Goal: Task Accomplishment & Management: Use online tool/utility

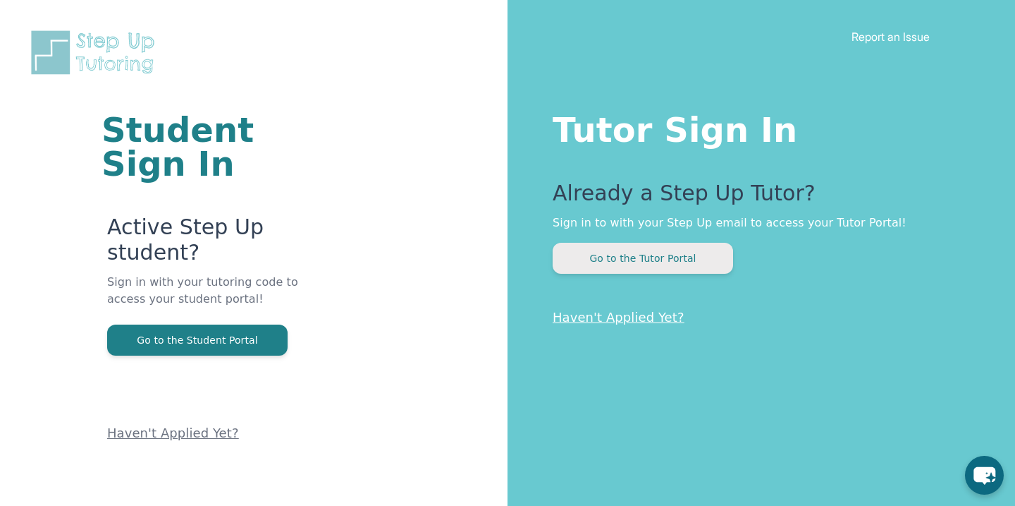
click at [657, 256] on button "Go to the Tutor Portal" at bounding box center [643, 258] width 181 height 31
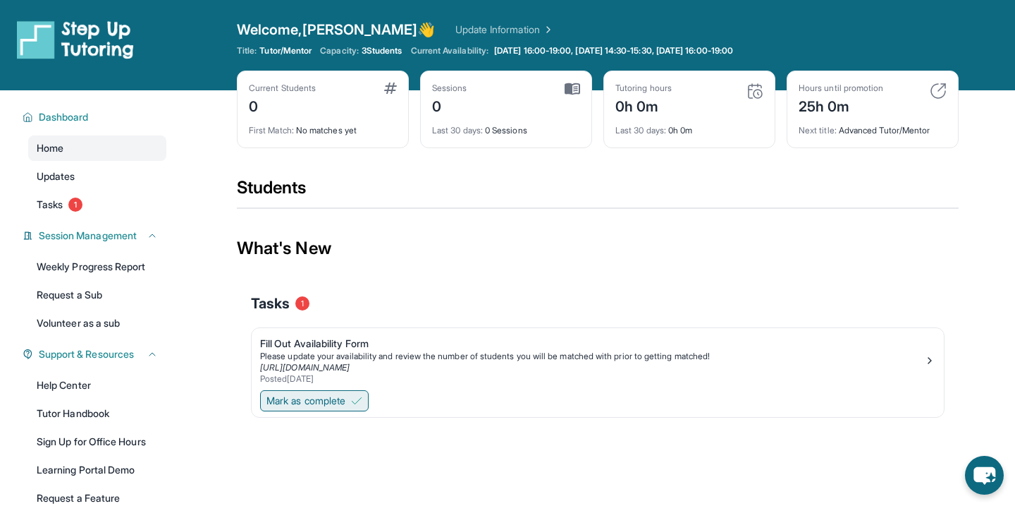
click at [324, 396] on span "Mark as complete" at bounding box center [306, 400] width 79 height 14
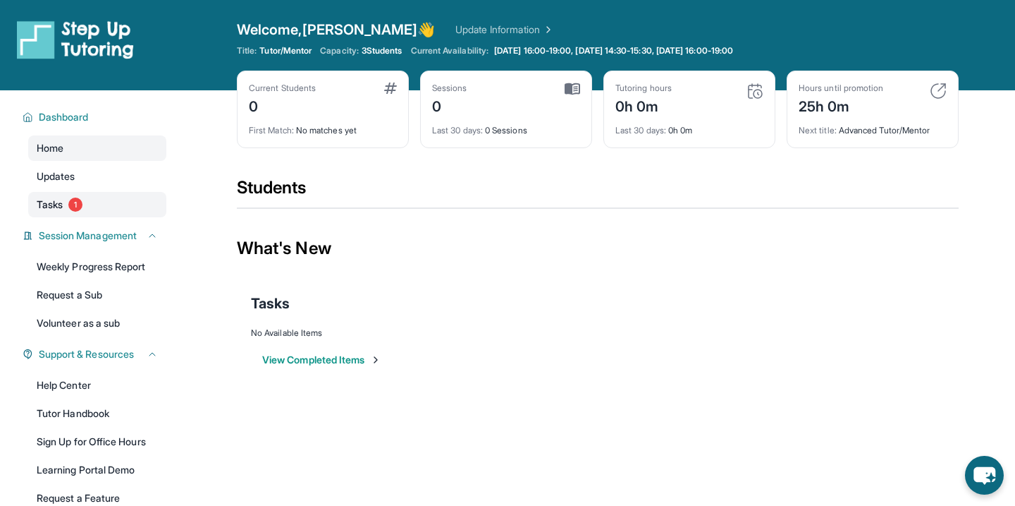
click at [115, 208] on link "Tasks 1" at bounding box center [97, 204] width 138 height 25
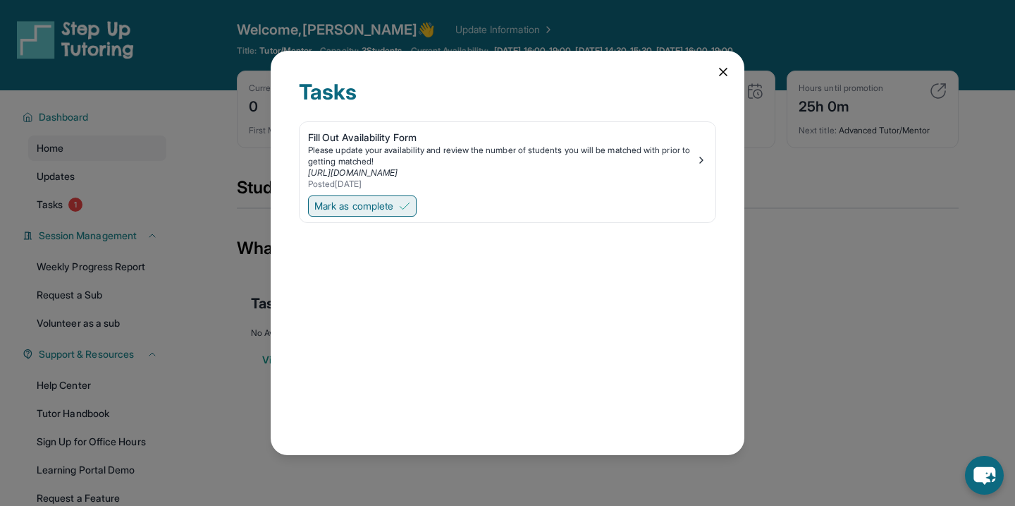
click at [380, 211] on span "Mark as complete" at bounding box center [353, 206] width 79 height 14
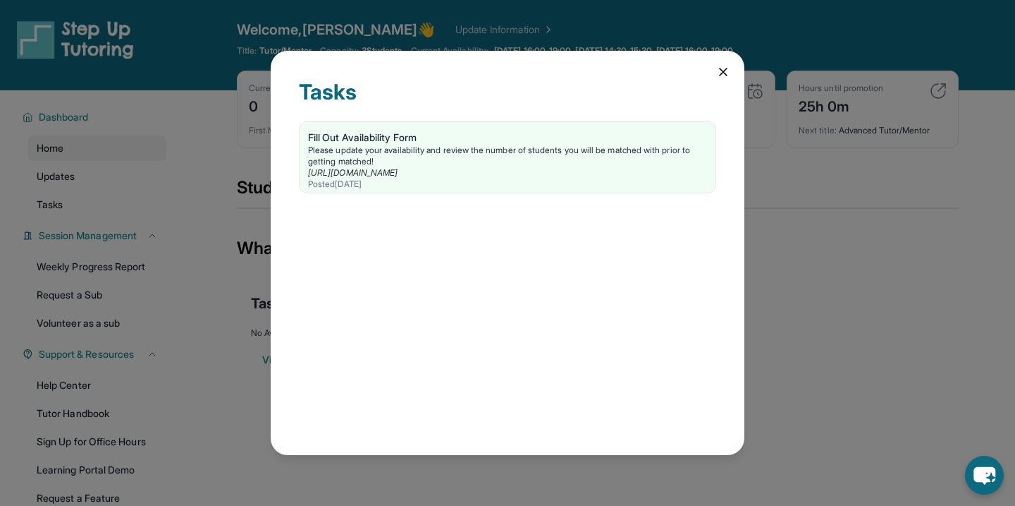
click at [727, 71] on icon at bounding box center [723, 72] width 14 height 14
